Goal: Find specific page/section: Find specific page/section

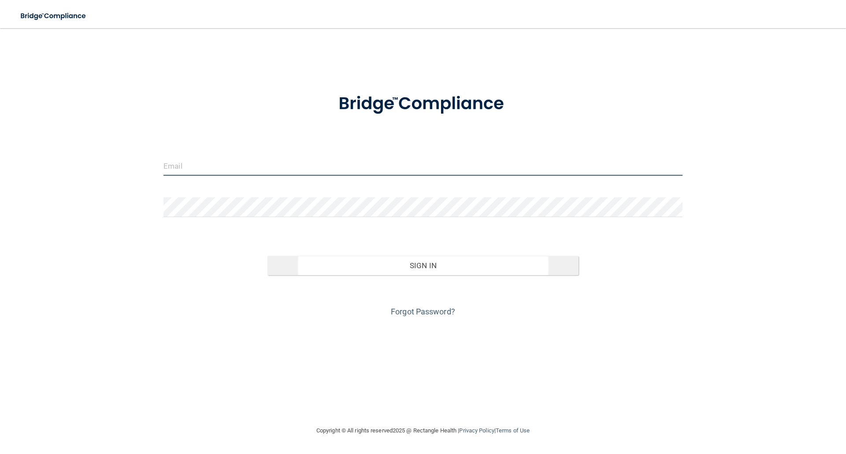
type input "[EMAIL_ADDRESS][DOMAIN_NAME]"
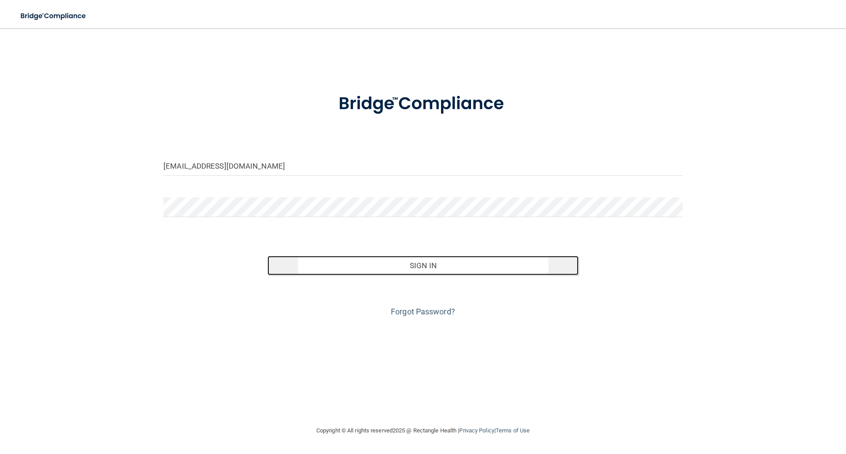
click at [416, 266] on button "Sign In" at bounding box center [424, 265] width 312 height 19
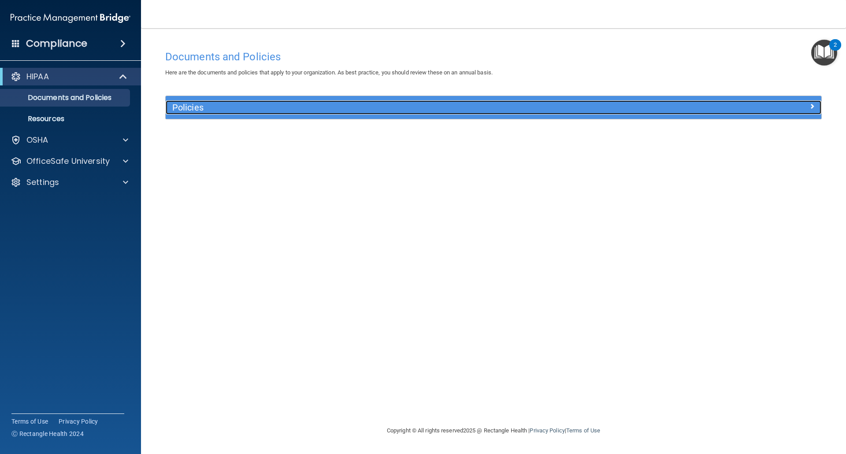
click at [814, 103] on span at bounding box center [812, 106] width 5 height 11
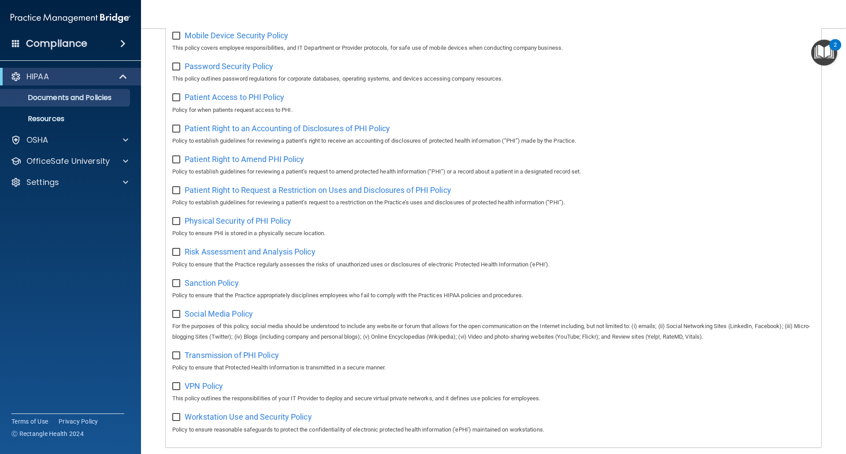
scroll to position [397, 0]
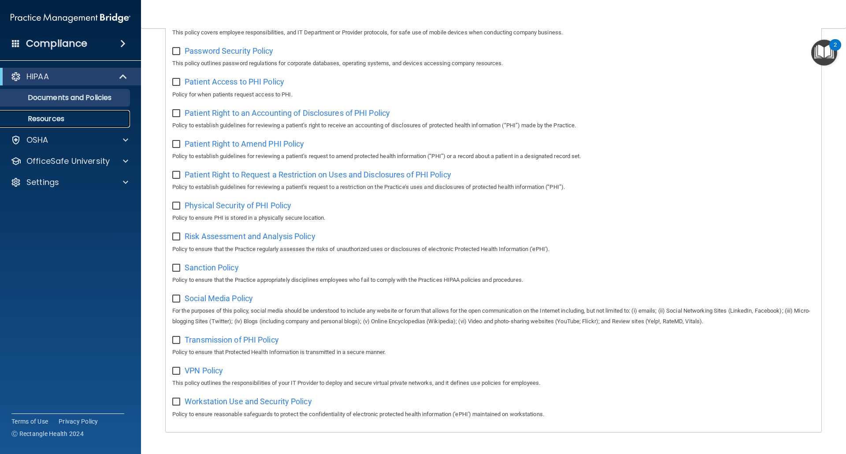
click at [45, 117] on p "Resources" at bounding box center [66, 119] width 120 height 9
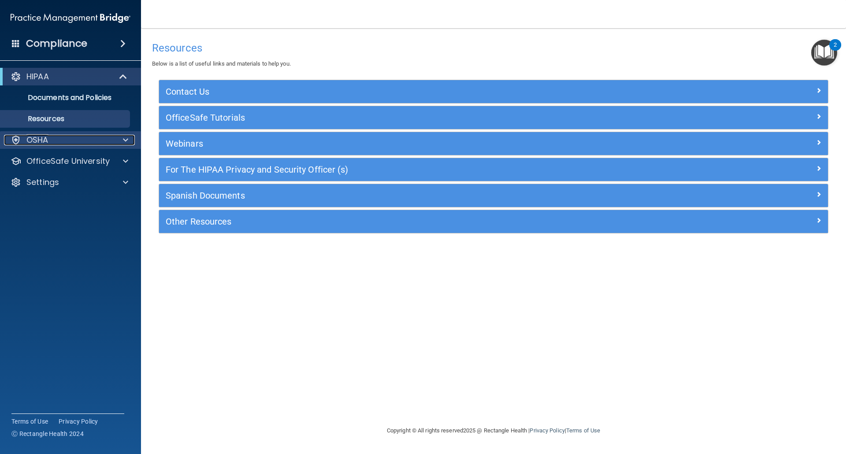
click at [123, 138] on div at bounding box center [124, 140] width 22 height 11
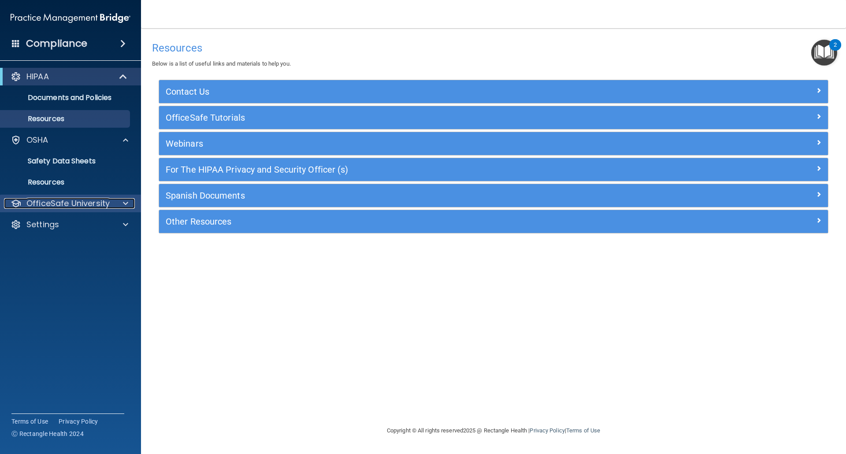
click at [124, 207] on span at bounding box center [125, 203] width 5 height 11
